Goal: Information Seeking & Learning: Learn about a topic

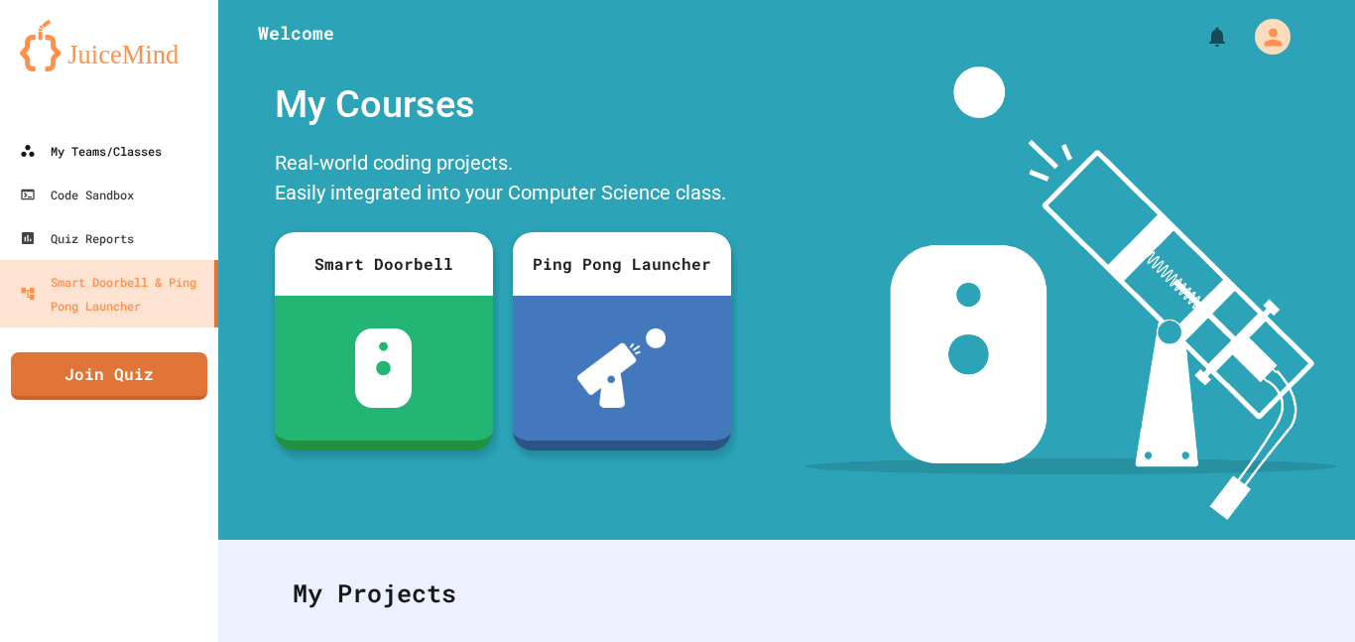
click at [72, 155] on div "My Teams/Classes" at bounding box center [91, 151] width 142 height 24
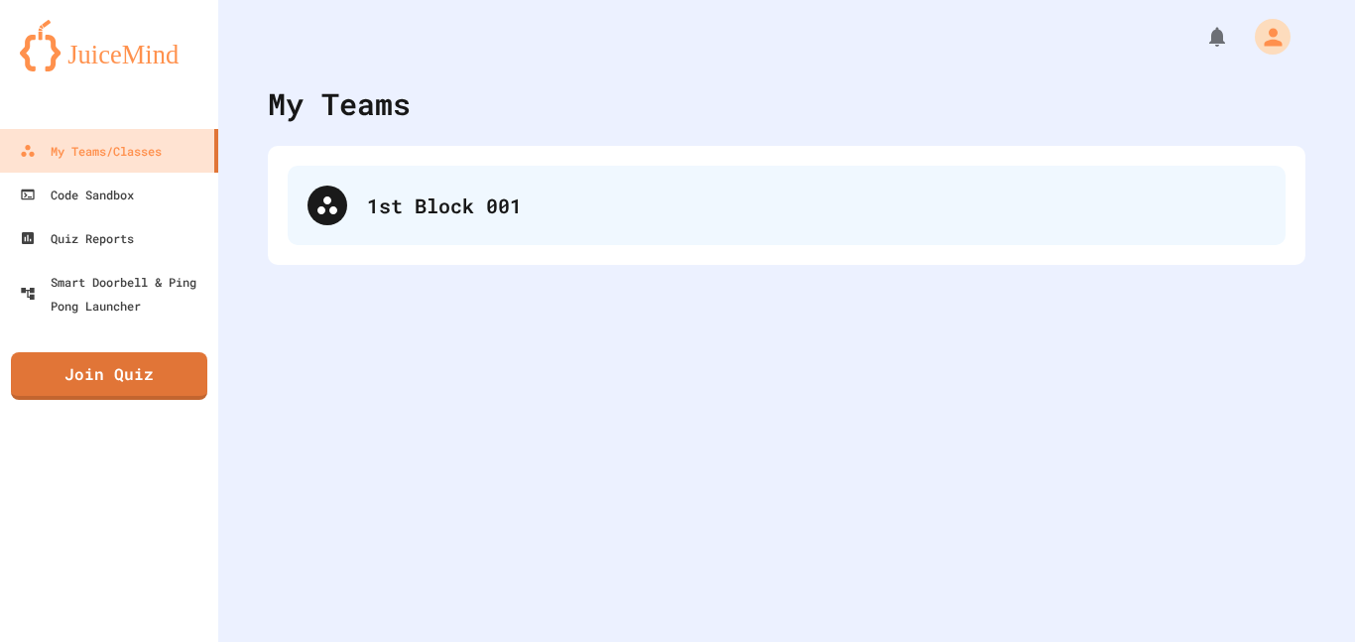
click at [339, 233] on div "1st Block 001" at bounding box center [787, 205] width 998 height 79
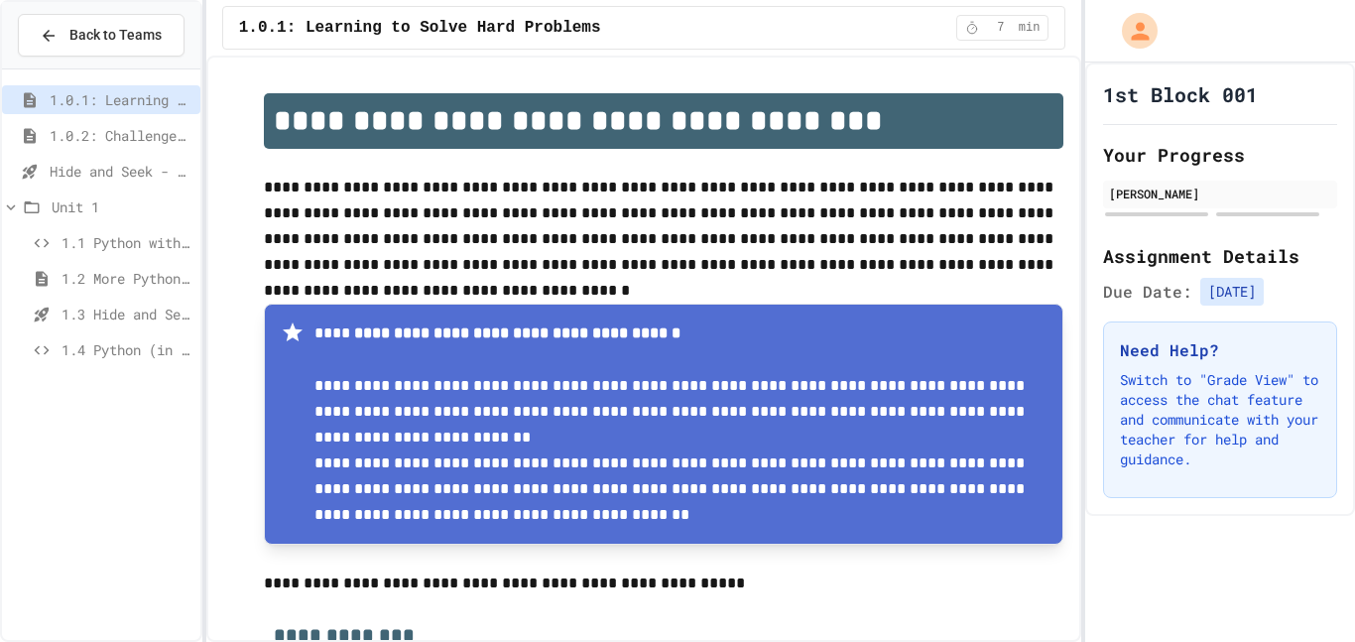
click at [64, 250] on span "1.1 Python with Turtle" at bounding box center [126, 242] width 131 height 21
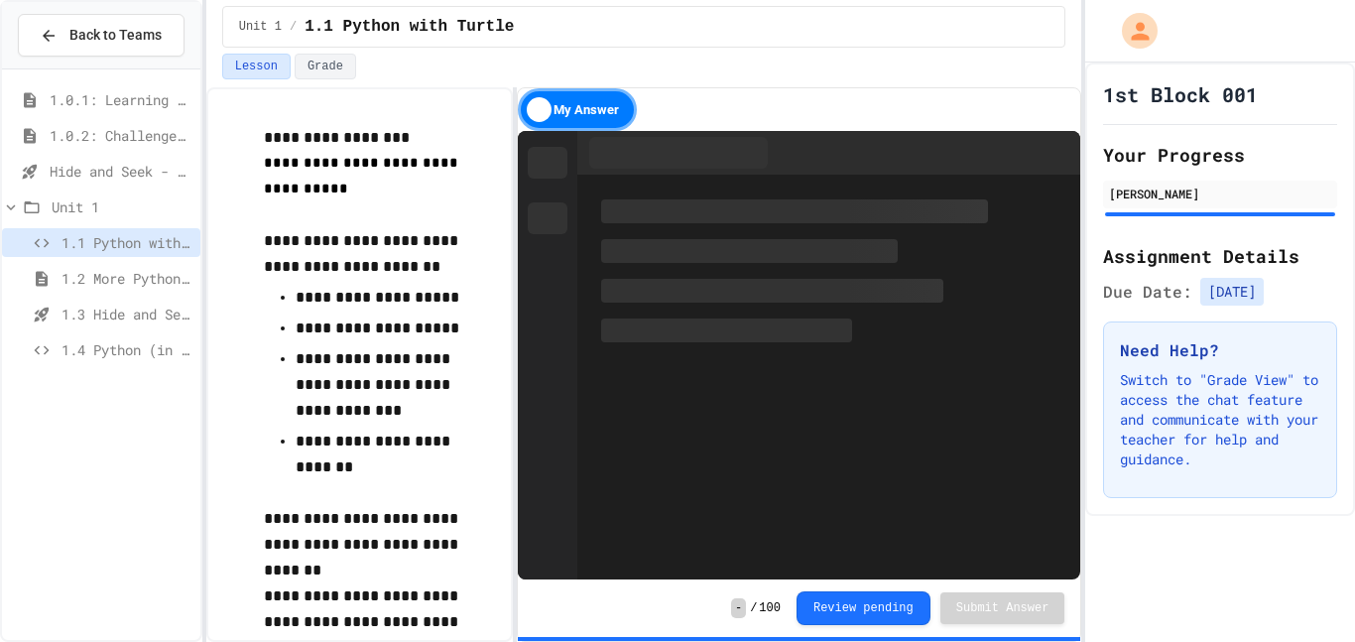
click at [81, 352] on span "1.4 Python (in Groups)" at bounding box center [126, 349] width 131 height 21
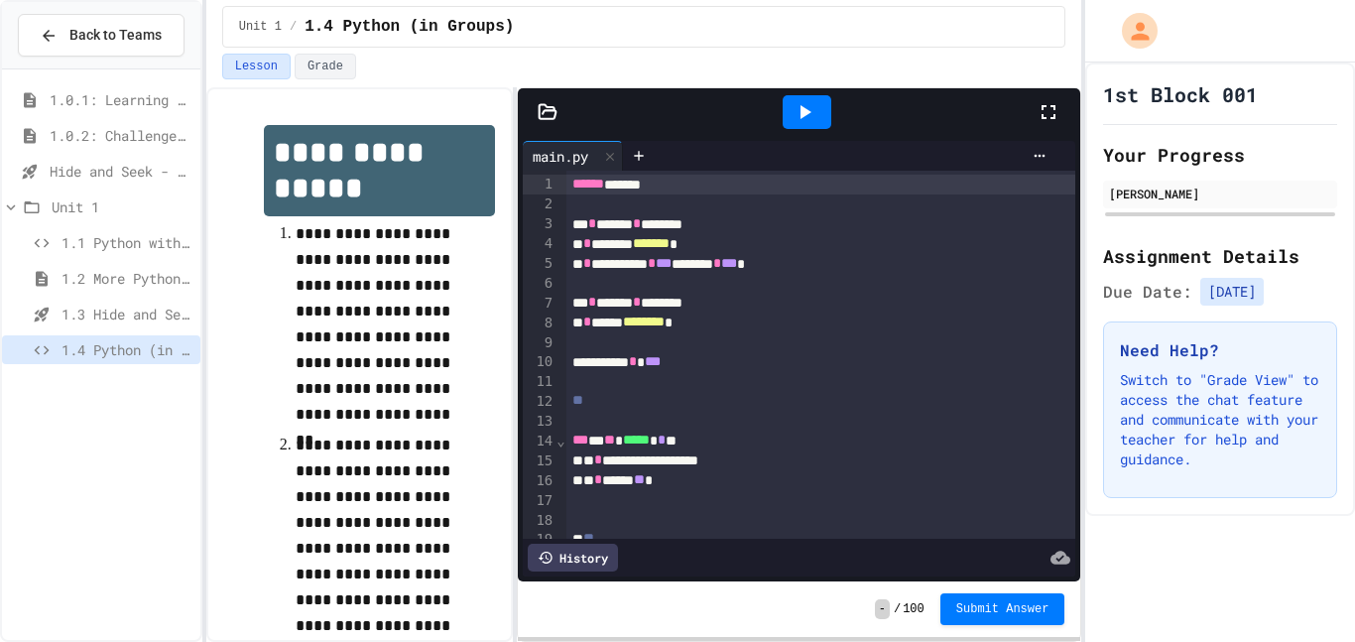
click at [995, 608] on span "Submit Answer" at bounding box center [1002, 609] width 93 height 16
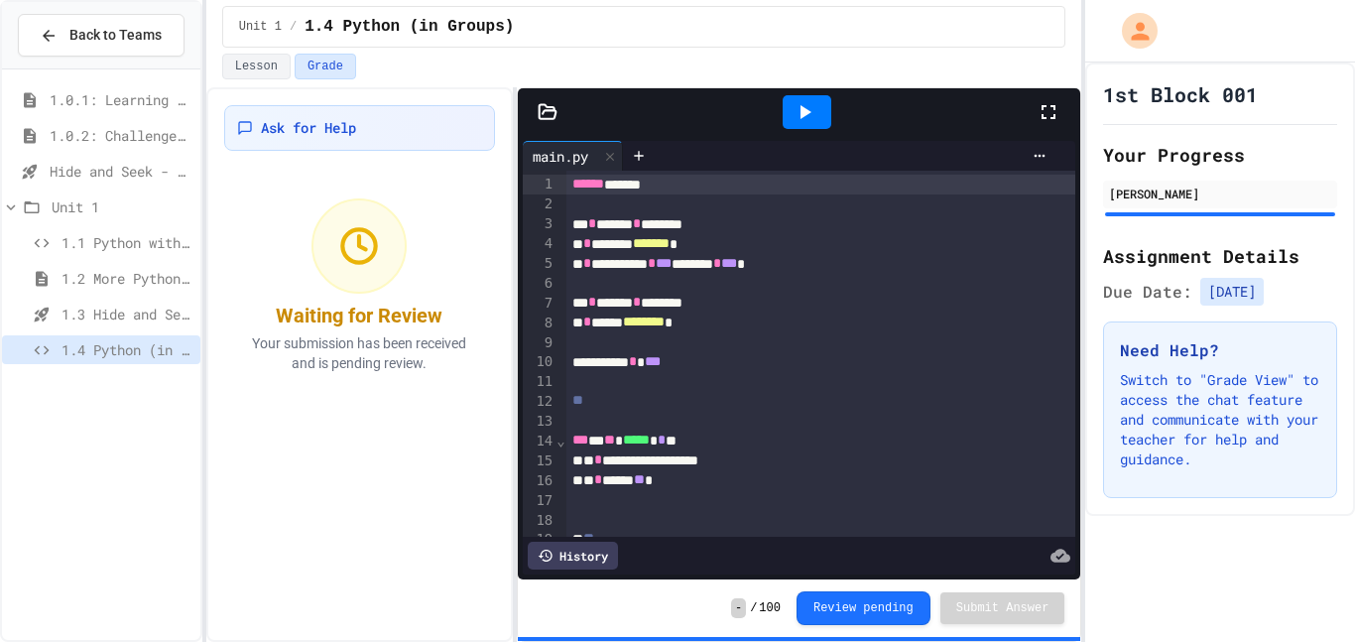
click at [81, 316] on span "1.3 Hide and Seek" at bounding box center [126, 313] width 131 height 21
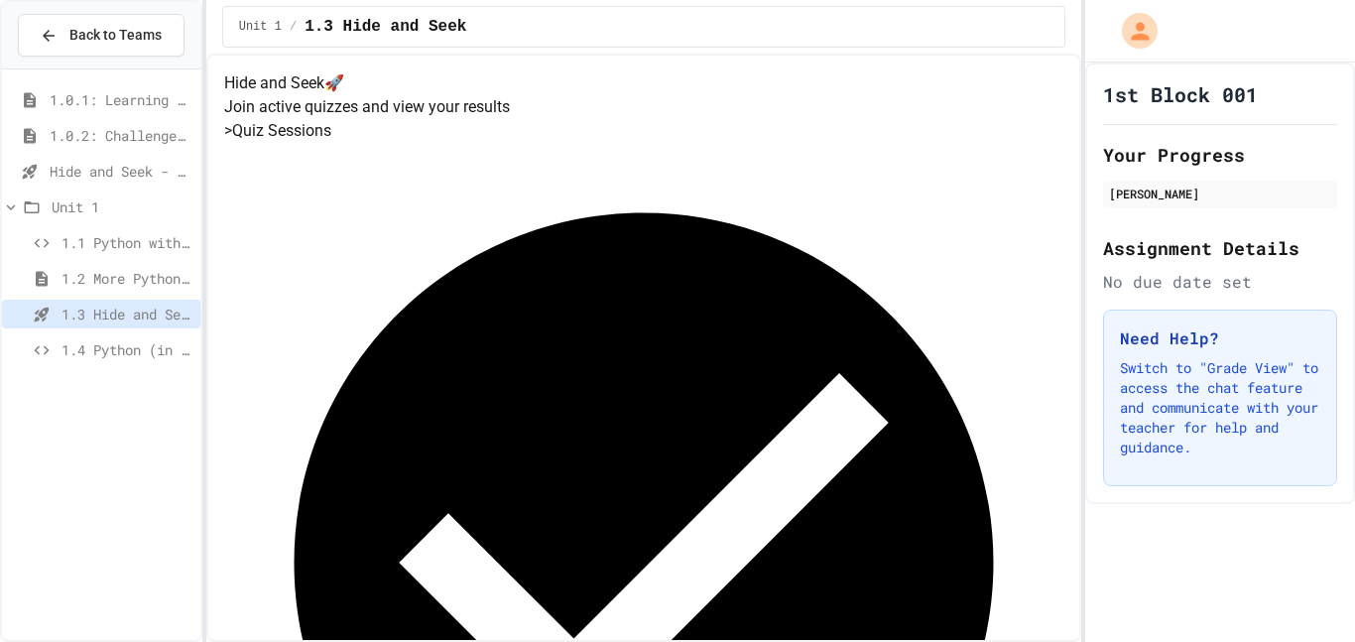
click at [77, 278] on span "1.2 More Python (using Turtle)" at bounding box center [126, 278] width 131 height 21
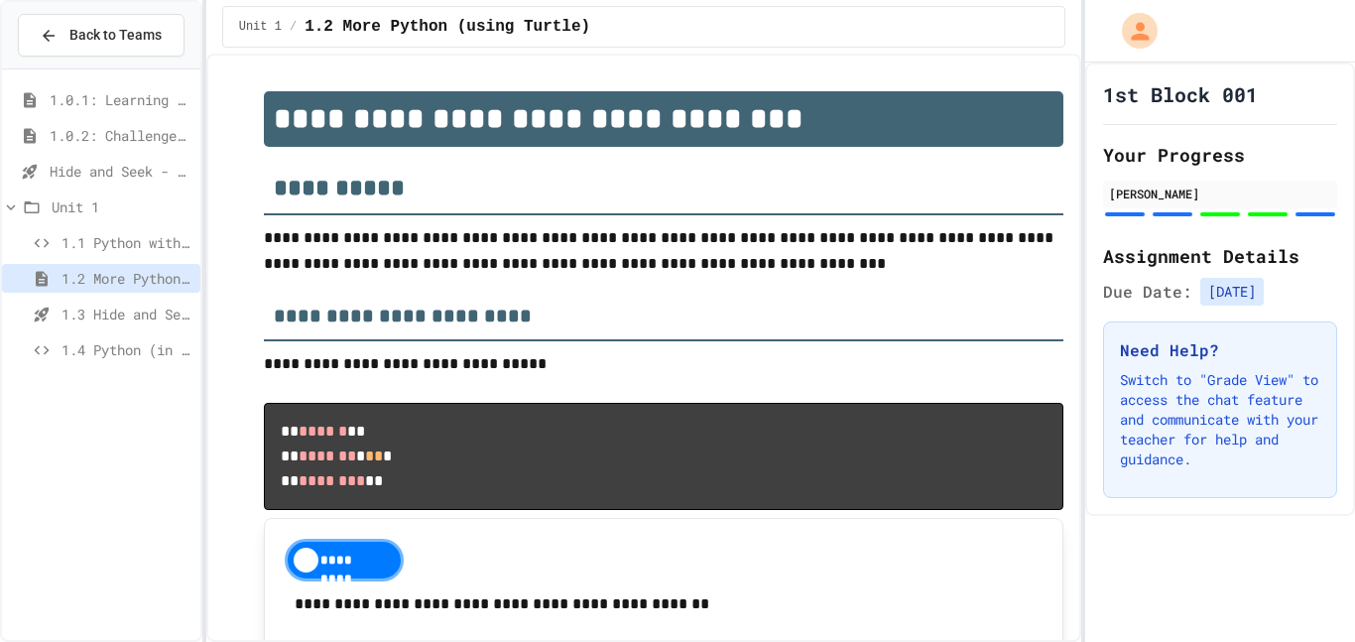
click at [65, 250] on span "1.1 Python with Turtle" at bounding box center [126, 242] width 131 height 21
